Goal: Task Accomplishment & Management: Manage account settings

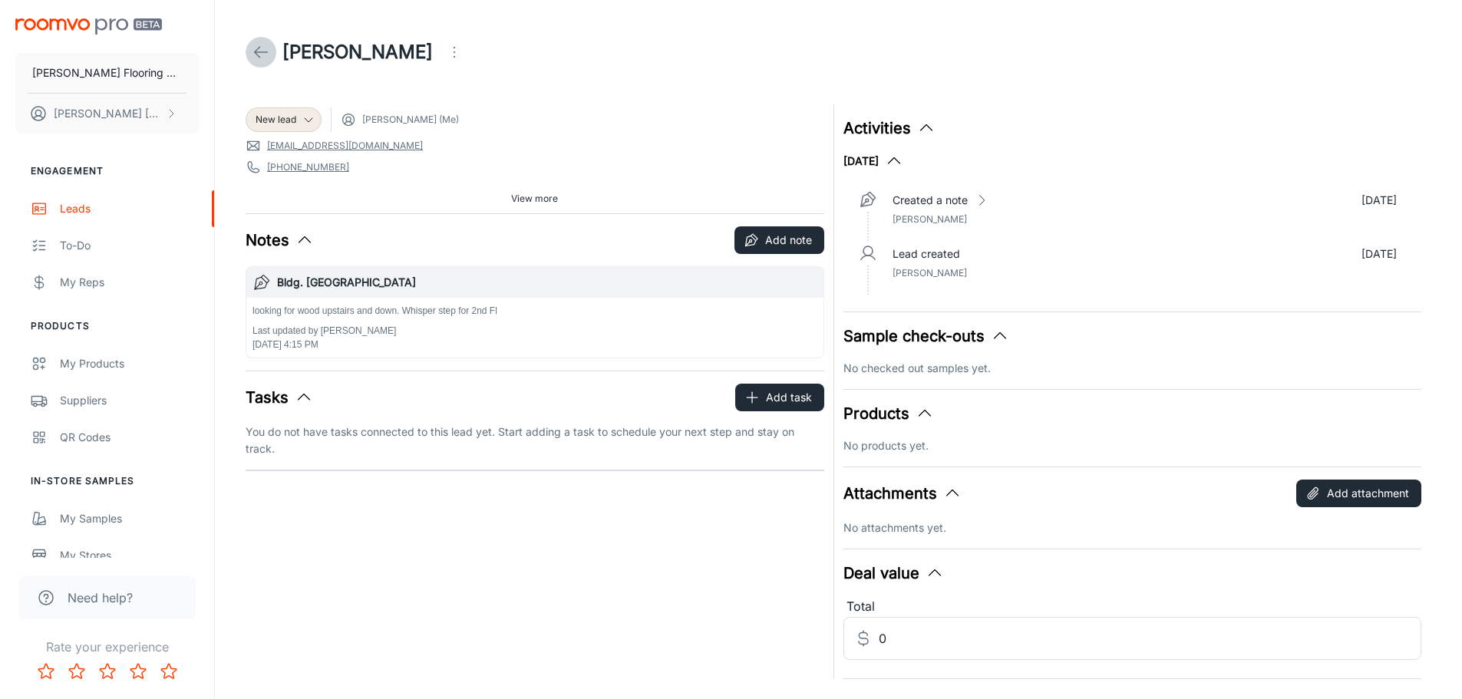
click at [263, 49] on icon at bounding box center [261, 52] width 18 height 18
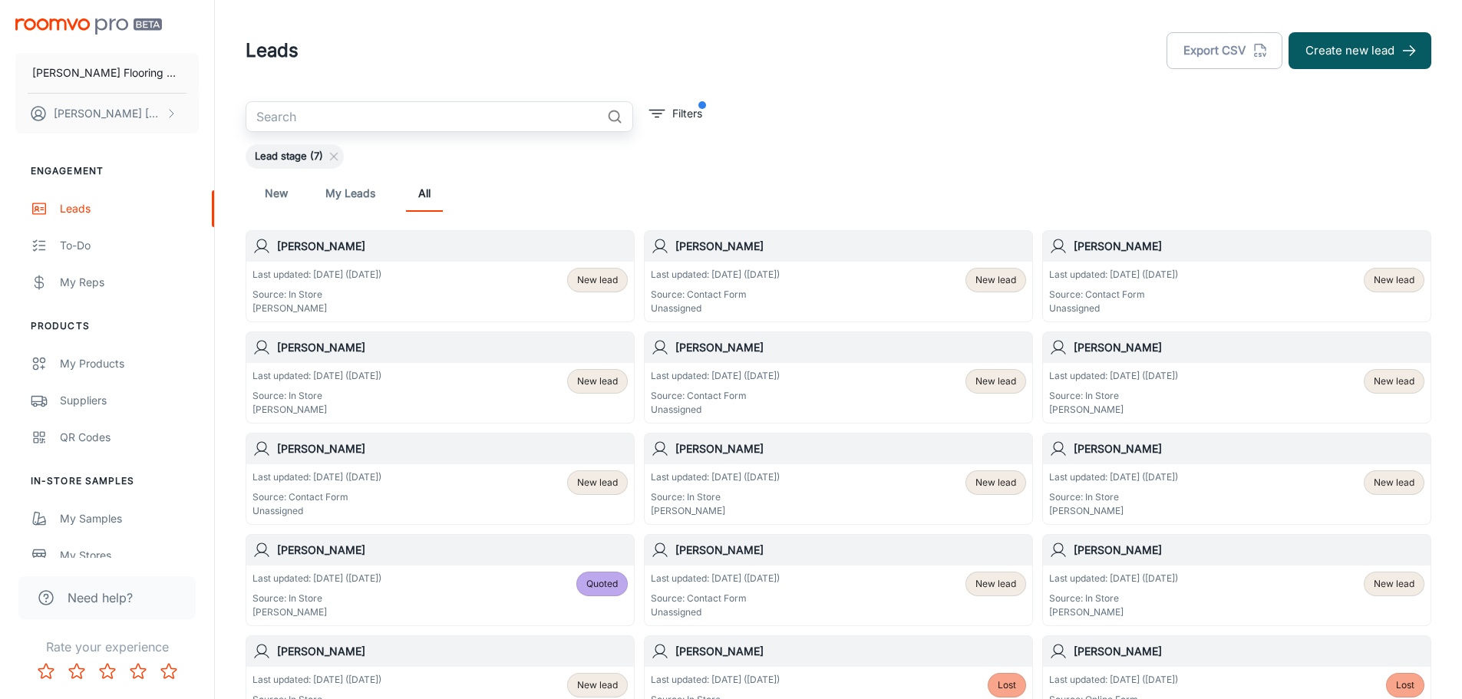
click at [333, 125] on input "text" at bounding box center [423, 116] width 355 height 31
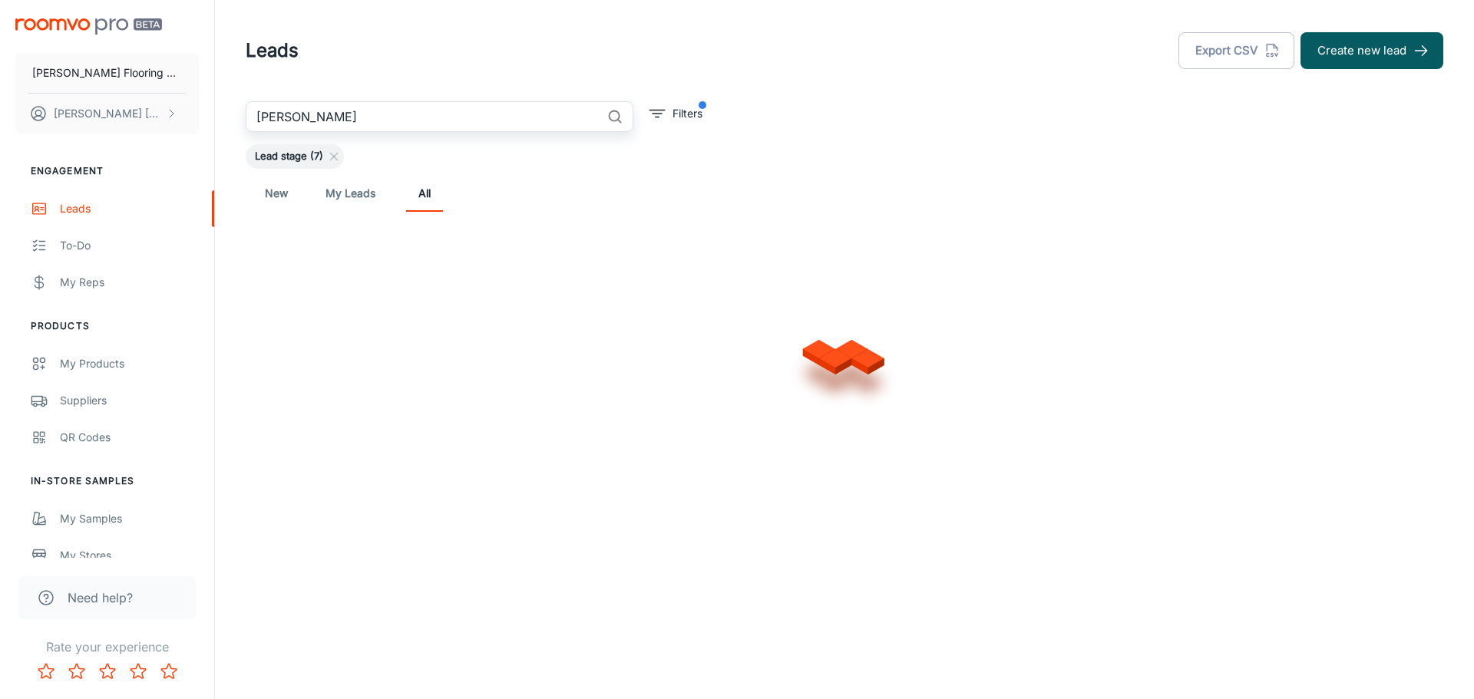
type input "[PERSON_NAME]"
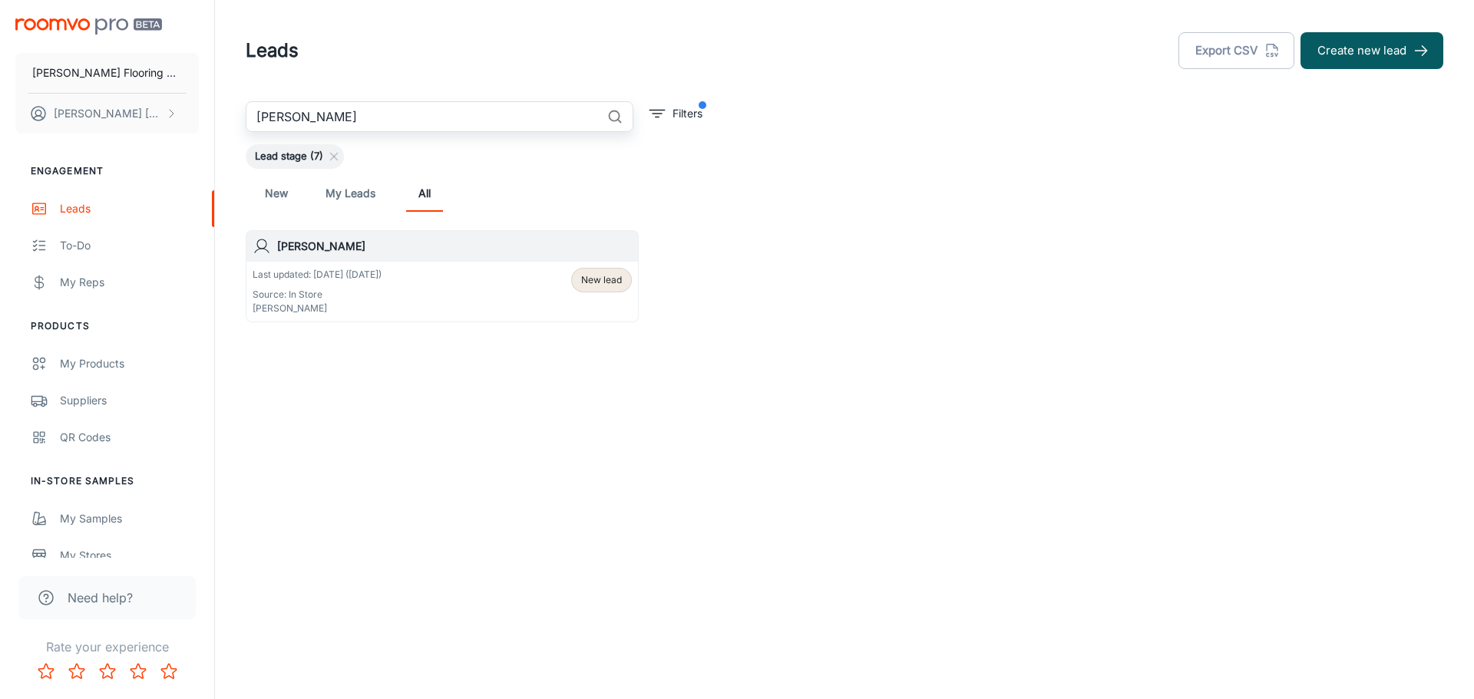
click at [382, 288] on p "Source: In Store" at bounding box center [317, 295] width 129 height 14
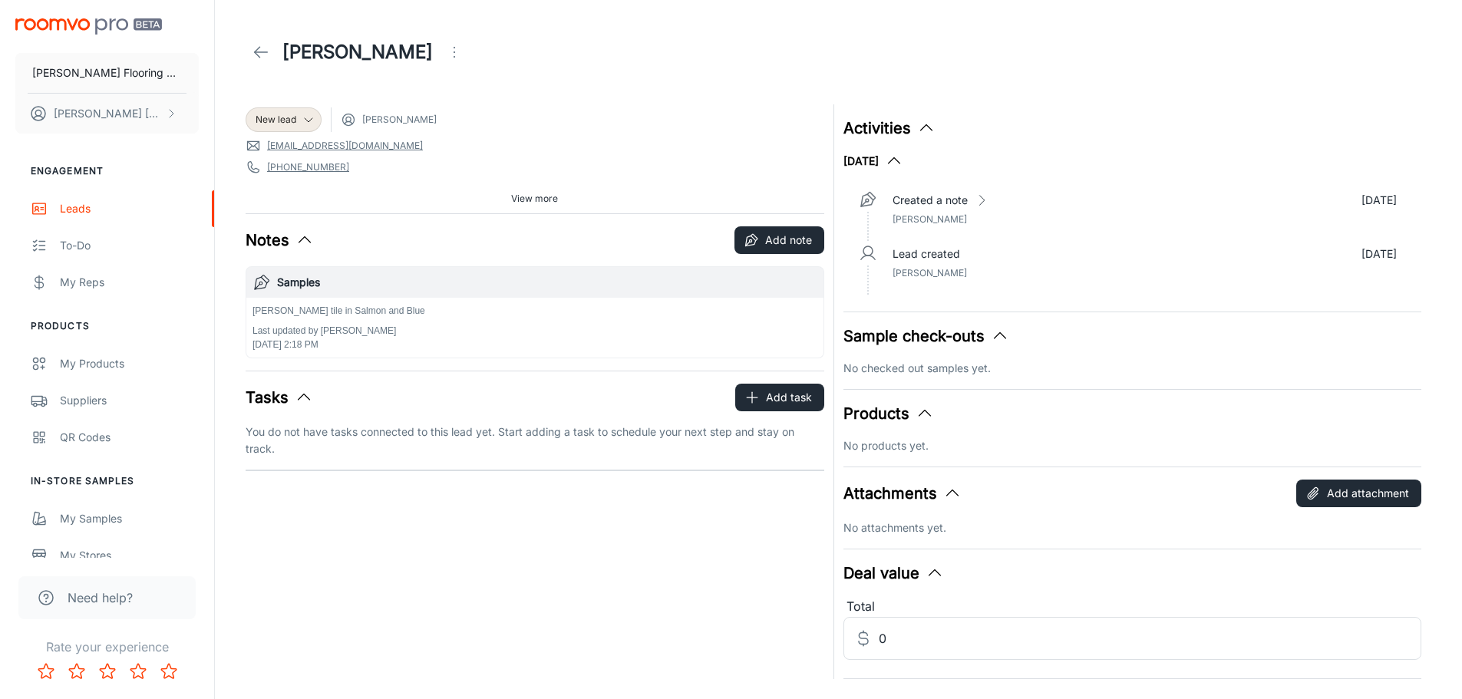
click at [530, 198] on span "View more" at bounding box center [534, 199] width 47 height 14
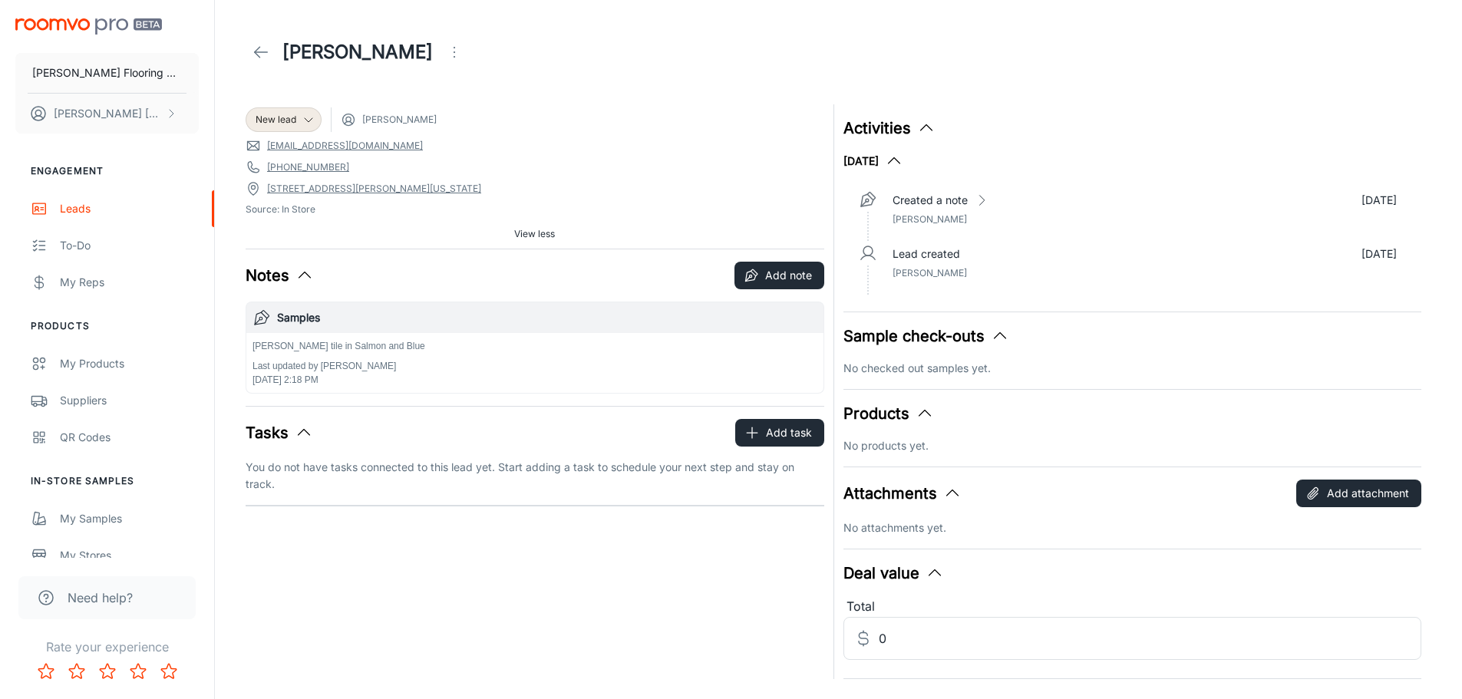
click at [256, 54] on polyline at bounding box center [257, 52] width 5 height 11
